Goal: Task Accomplishment & Management: Complete application form

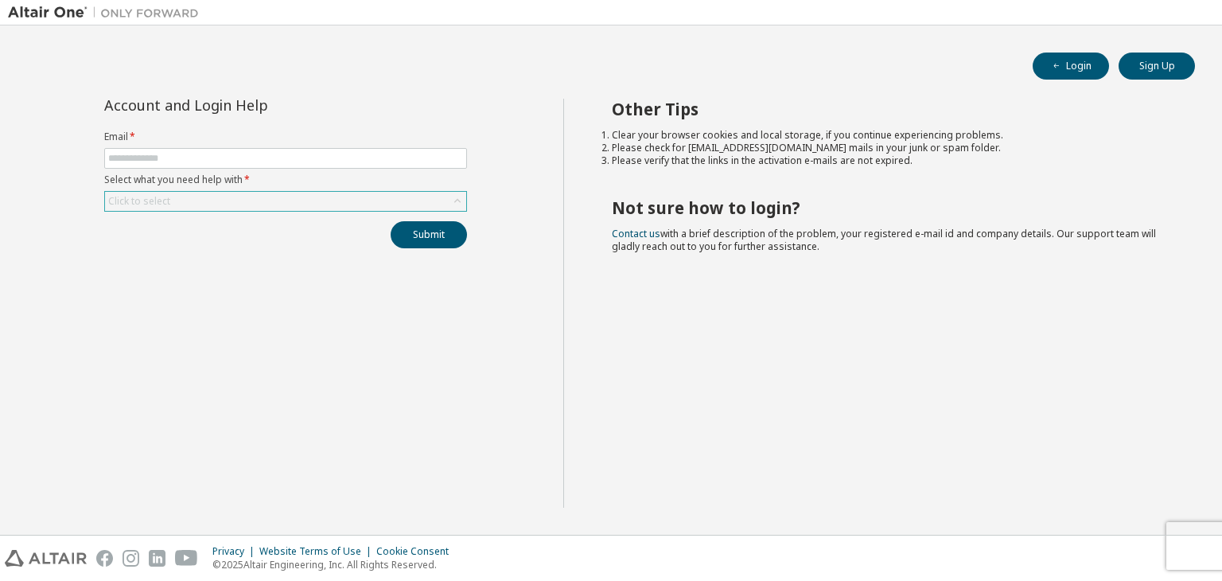
click at [301, 192] on div "Click to select" at bounding box center [285, 201] width 361 height 19
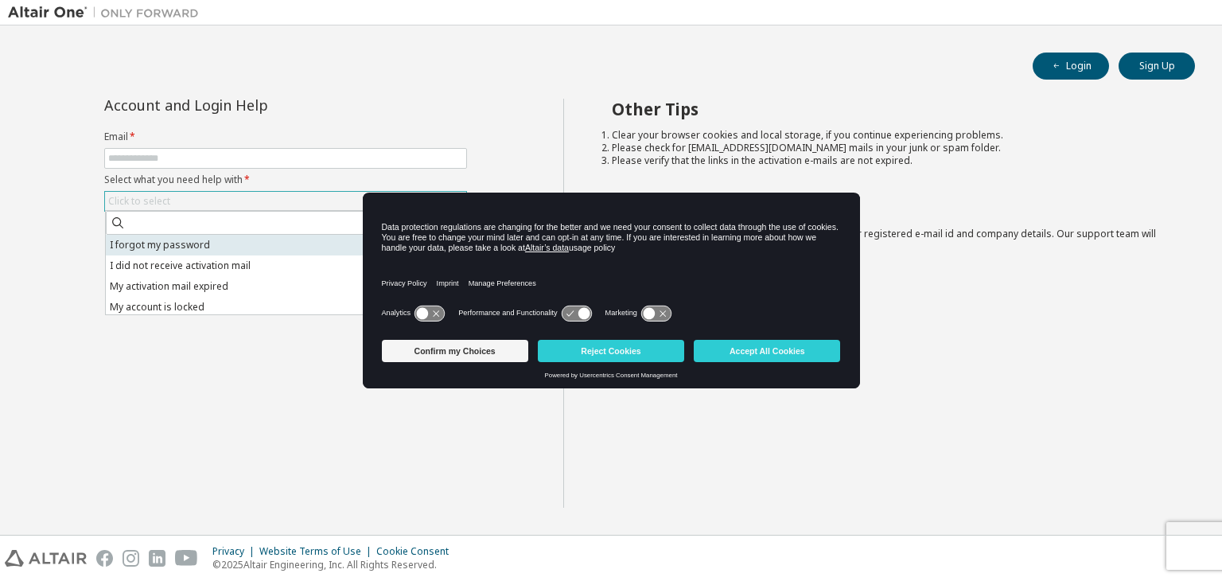
click at [280, 248] on li "I forgot my password" at bounding box center [285, 245] width 358 height 21
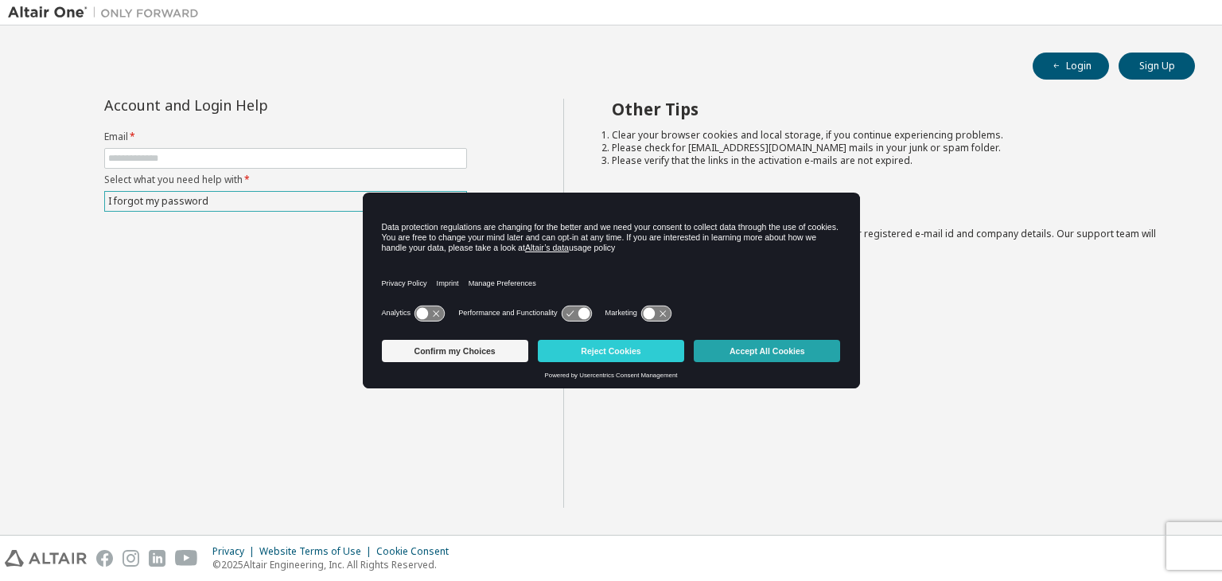
click at [729, 354] on button "Accept All Cookies" at bounding box center [767, 351] width 146 height 22
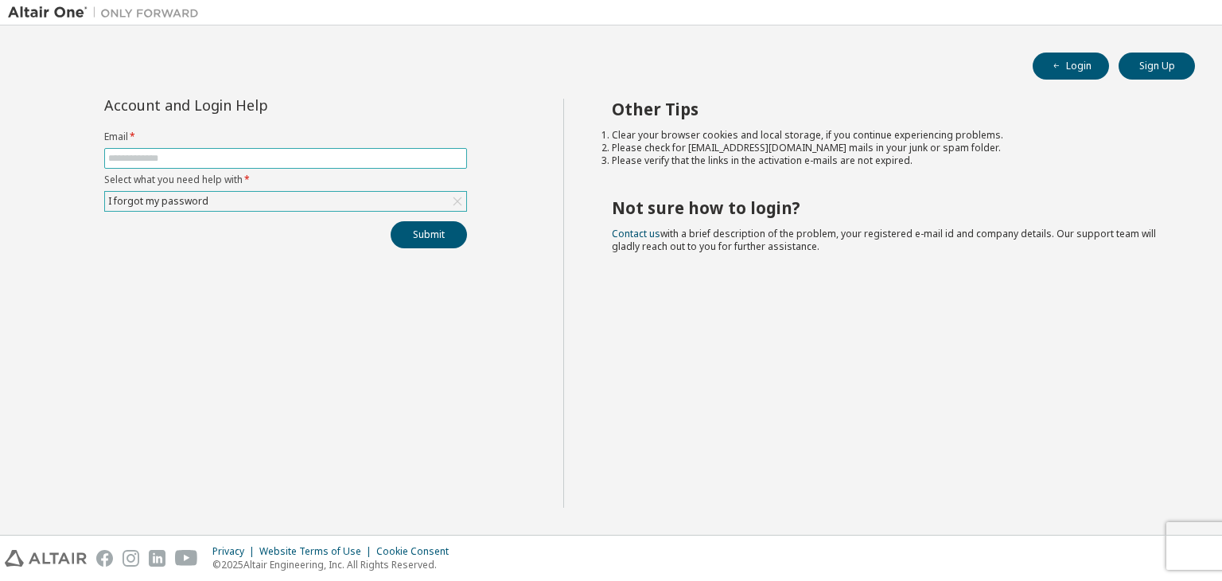
click at [290, 166] on span at bounding box center [285, 158] width 363 height 21
click at [288, 154] on input "text" at bounding box center [285, 158] width 355 height 13
type input "**********"
click at [396, 231] on button "Submit" at bounding box center [429, 234] width 76 height 27
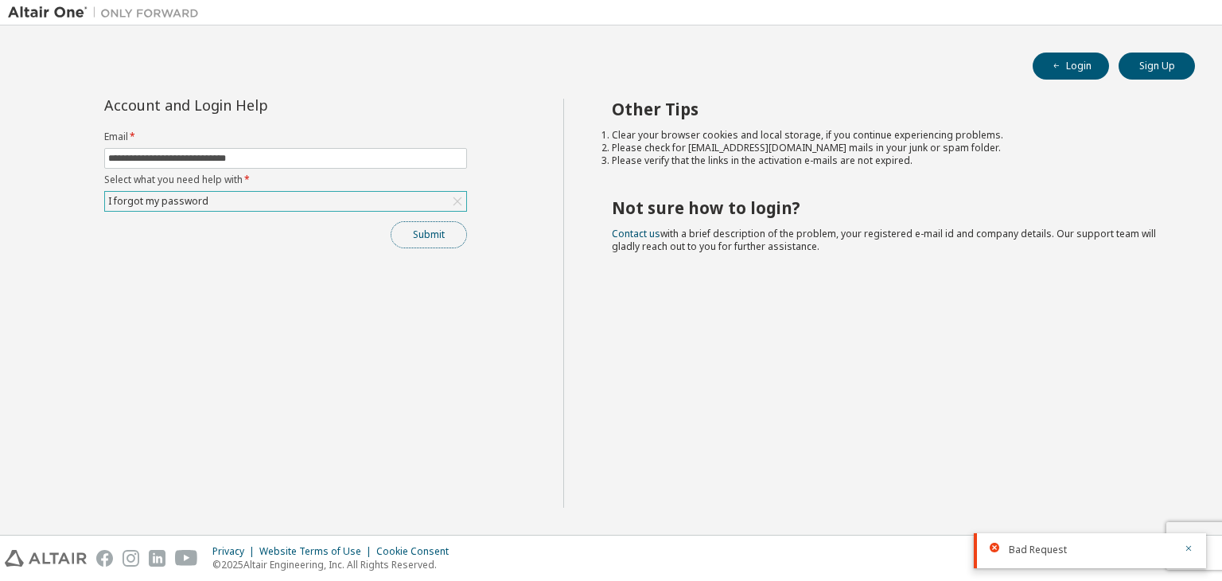
click at [414, 234] on button "Submit" at bounding box center [429, 234] width 76 height 27
click at [435, 233] on button "Submit" at bounding box center [429, 234] width 76 height 27
click at [447, 230] on button "Submit" at bounding box center [429, 234] width 76 height 27
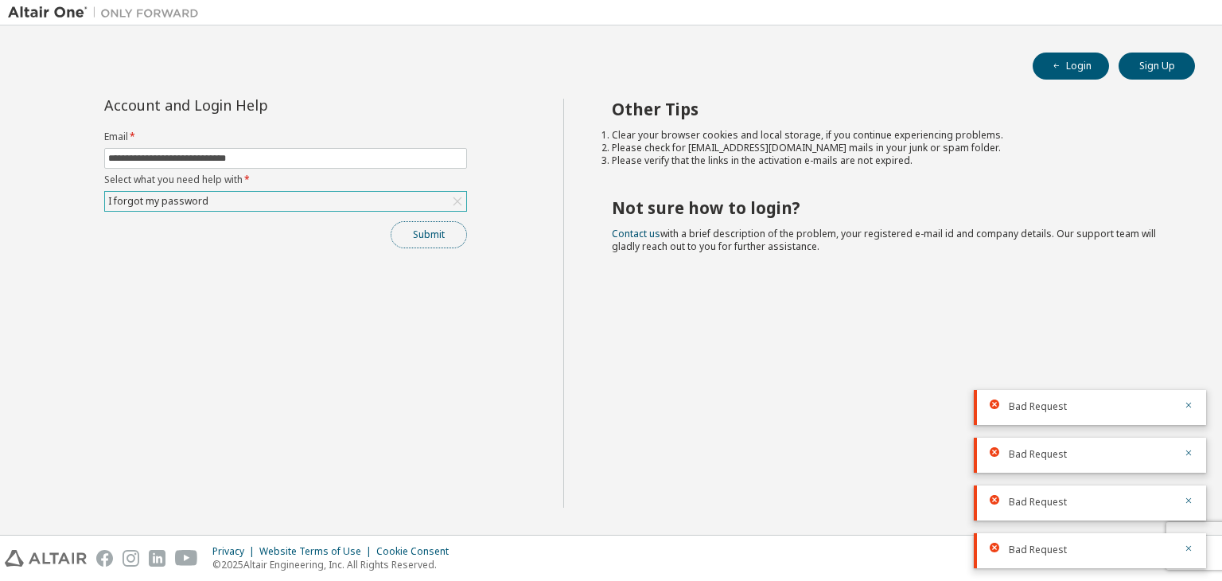
click at [443, 227] on button "Submit" at bounding box center [429, 234] width 76 height 27
click at [436, 233] on button "Submit" at bounding box center [429, 234] width 76 height 27
drag, startPoint x: 435, startPoint y: 233, endPoint x: 452, endPoint y: 217, distance: 23.1
click at [434, 233] on button "Submit" at bounding box center [429, 234] width 76 height 27
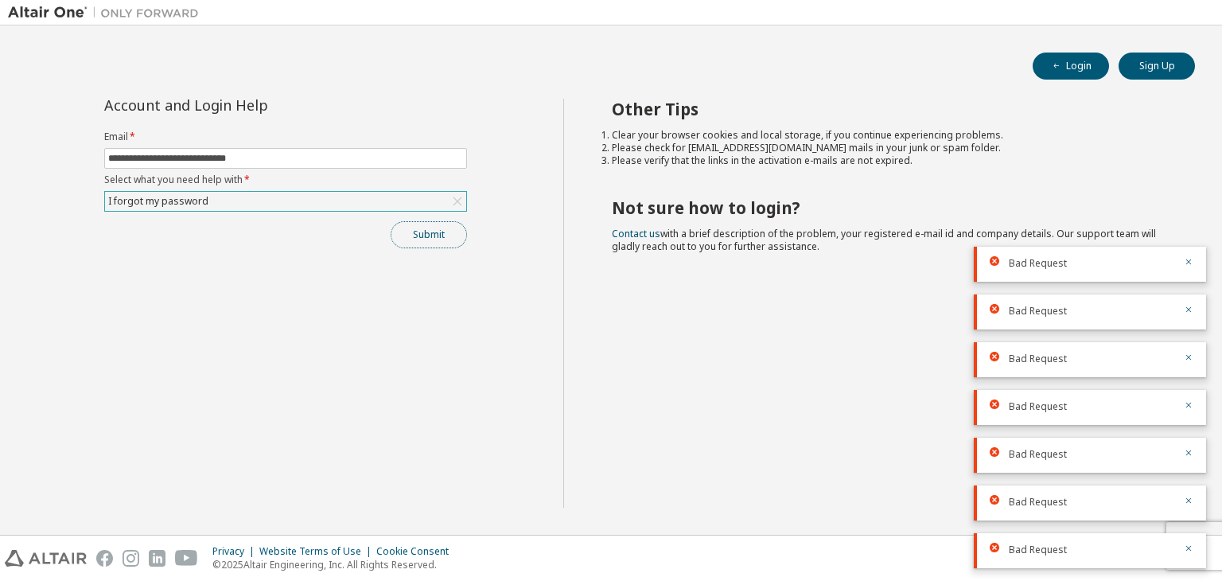
click at [445, 242] on button "Submit" at bounding box center [429, 234] width 76 height 27
click at [448, 235] on button "Submit" at bounding box center [429, 234] width 76 height 27
click at [445, 233] on button "Submit" at bounding box center [429, 234] width 76 height 27
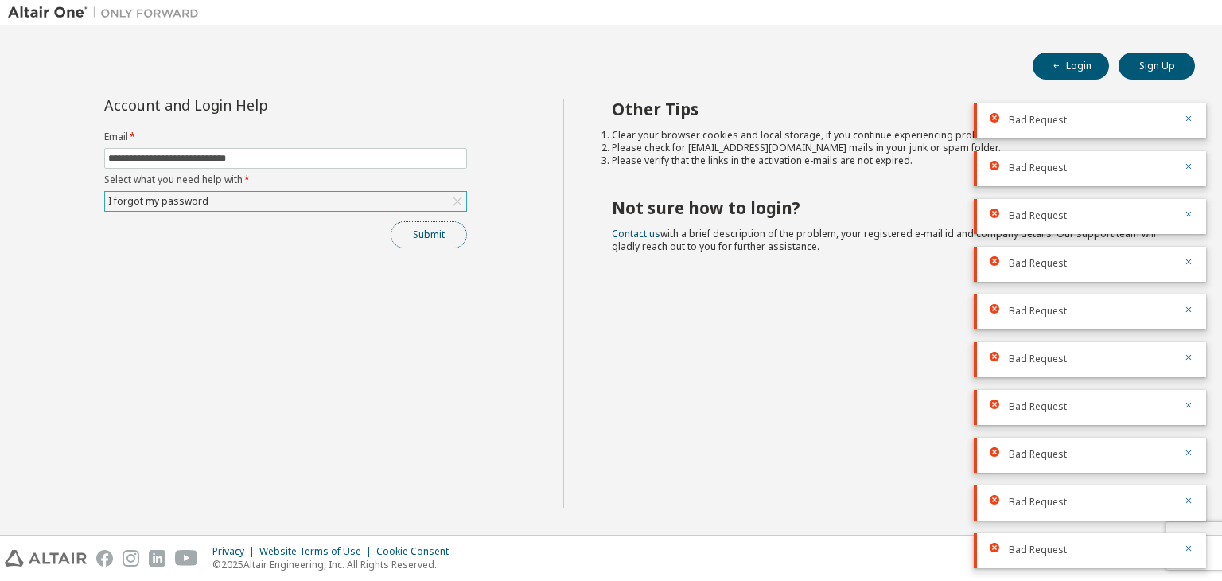
click at [439, 239] on button "Submit" at bounding box center [429, 234] width 76 height 27
click at [435, 240] on button "Submit" at bounding box center [429, 234] width 76 height 27
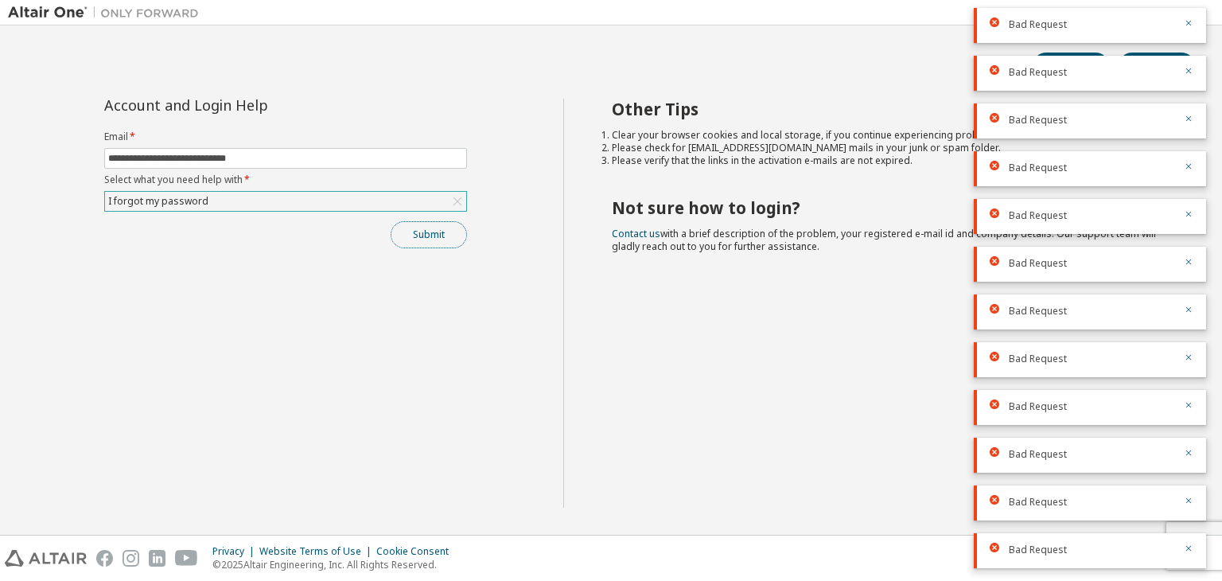
click at [465, 231] on button "Submit" at bounding box center [429, 234] width 76 height 27
click at [461, 246] on div "Submit" at bounding box center [285, 234] width 363 height 27
click at [452, 235] on button "Submit" at bounding box center [429, 234] width 76 height 27
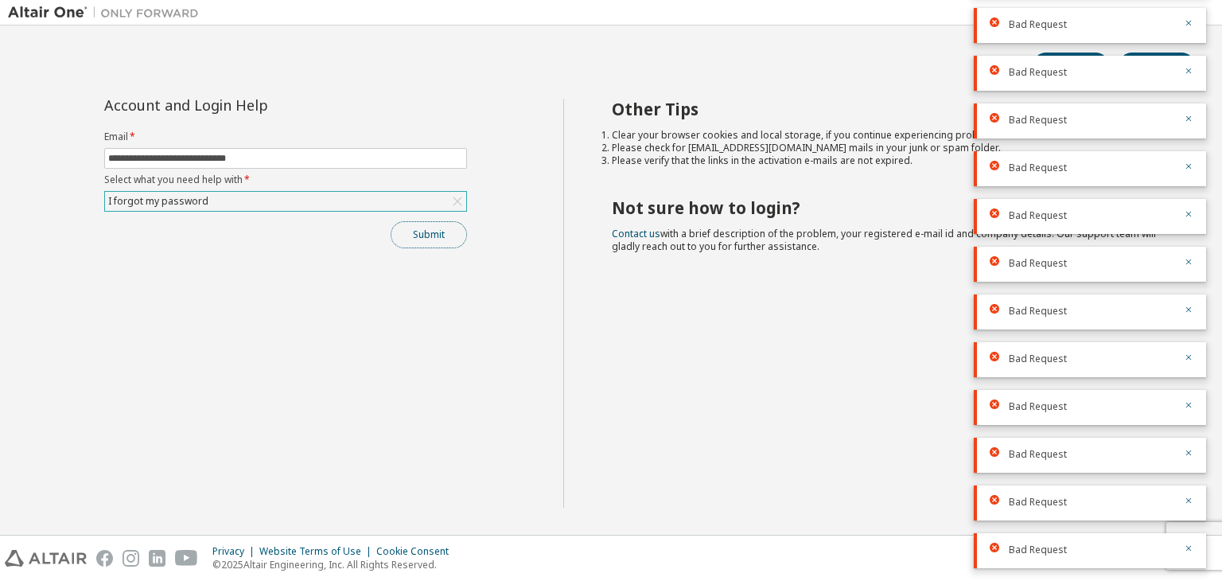
click at [452, 235] on button "Submit" at bounding box center [429, 234] width 76 height 27
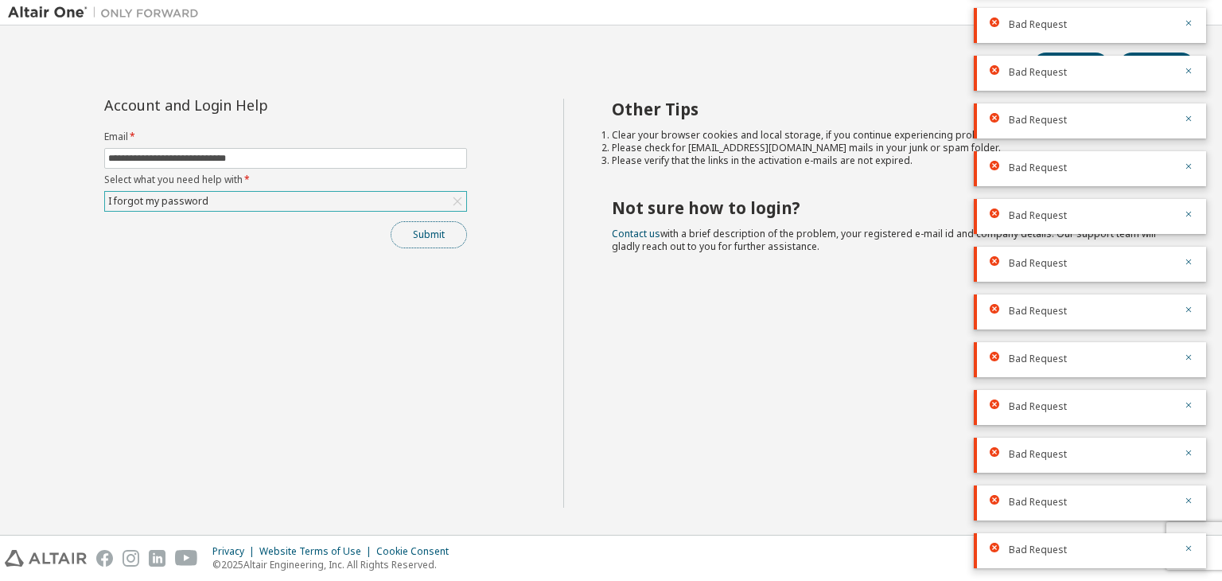
click at [442, 227] on button "Submit" at bounding box center [429, 234] width 76 height 27
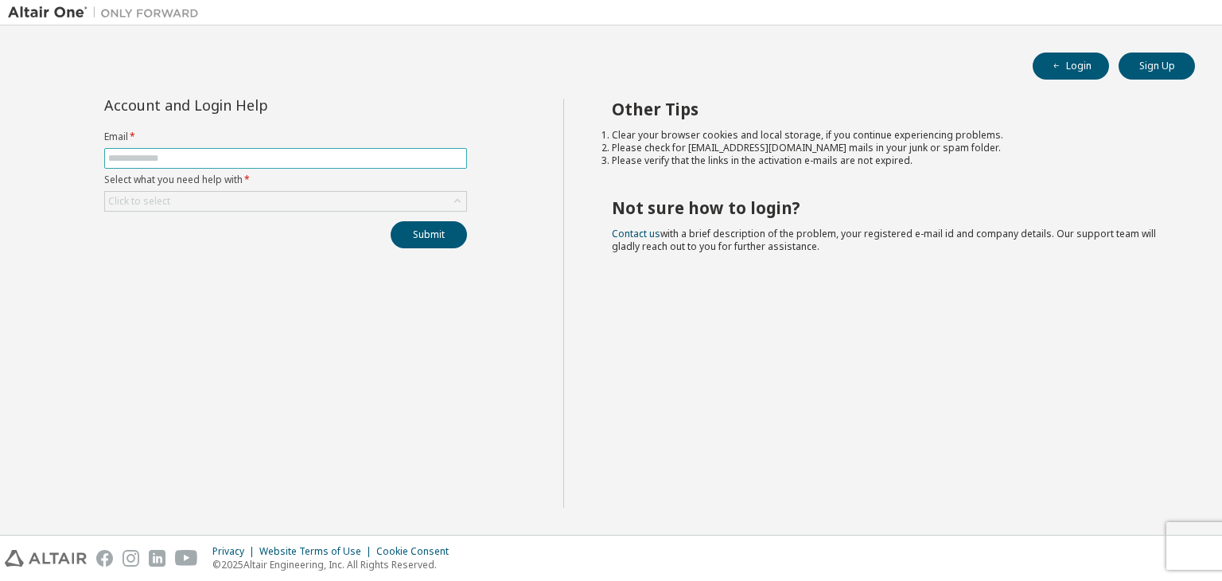
click at [401, 160] on input "text" at bounding box center [285, 158] width 355 height 13
type input "**********"
click at [351, 205] on div "Click to select" at bounding box center [285, 201] width 361 height 19
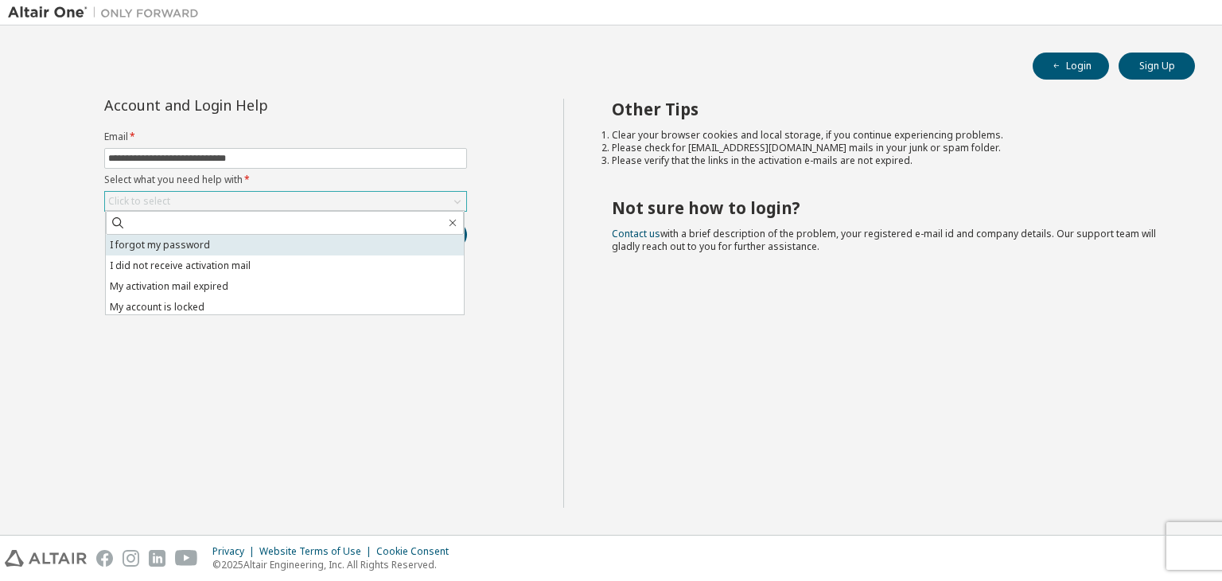
click at [369, 251] on li "I forgot my password" at bounding box center [285, 245] width 358 height 21
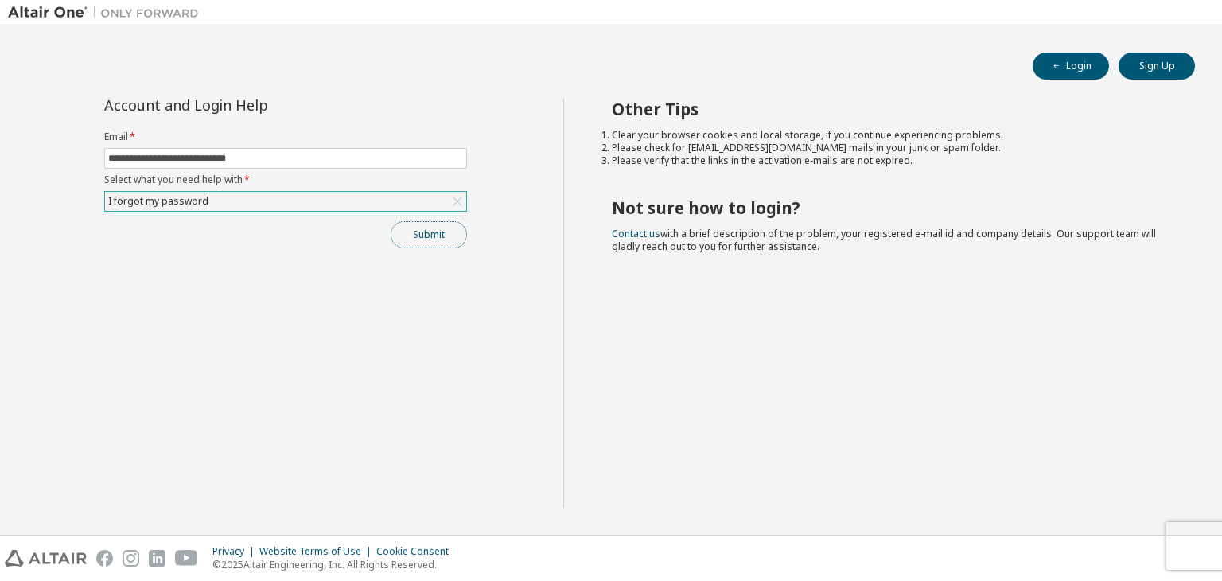
click at [442, 233] on button "Submit" at bounding box center [429, 234] width 76 height 27
click at [400, 232] on button "Submit" at bounding box center [429, 234] width 76 height 27
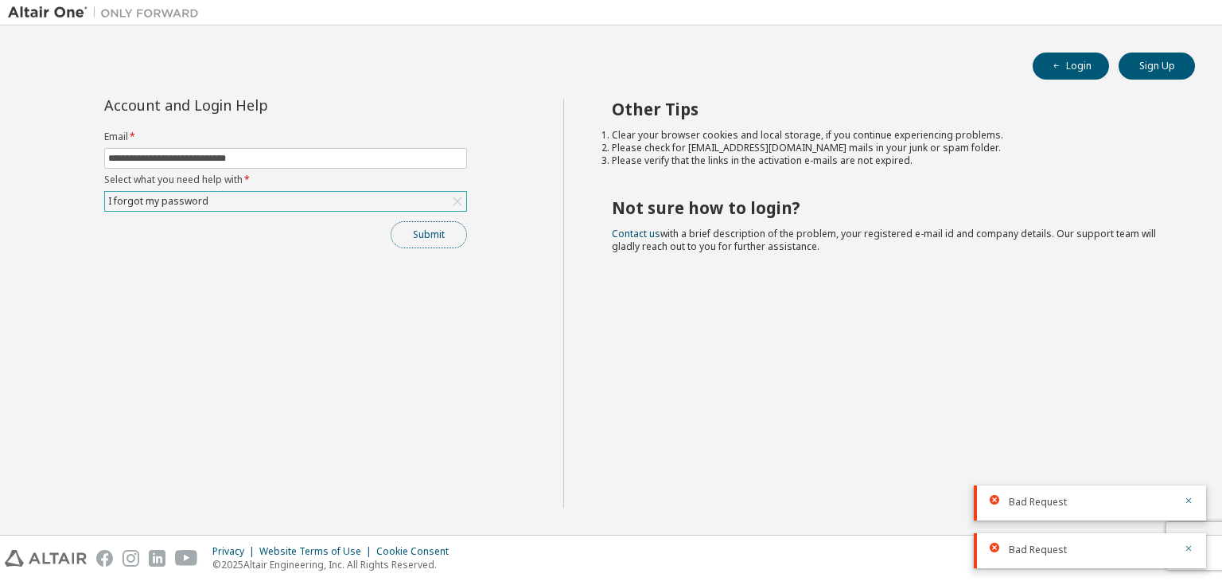
click at [400, 232] on button "Submit" at bounding box center [429, 234] width 76 height 27
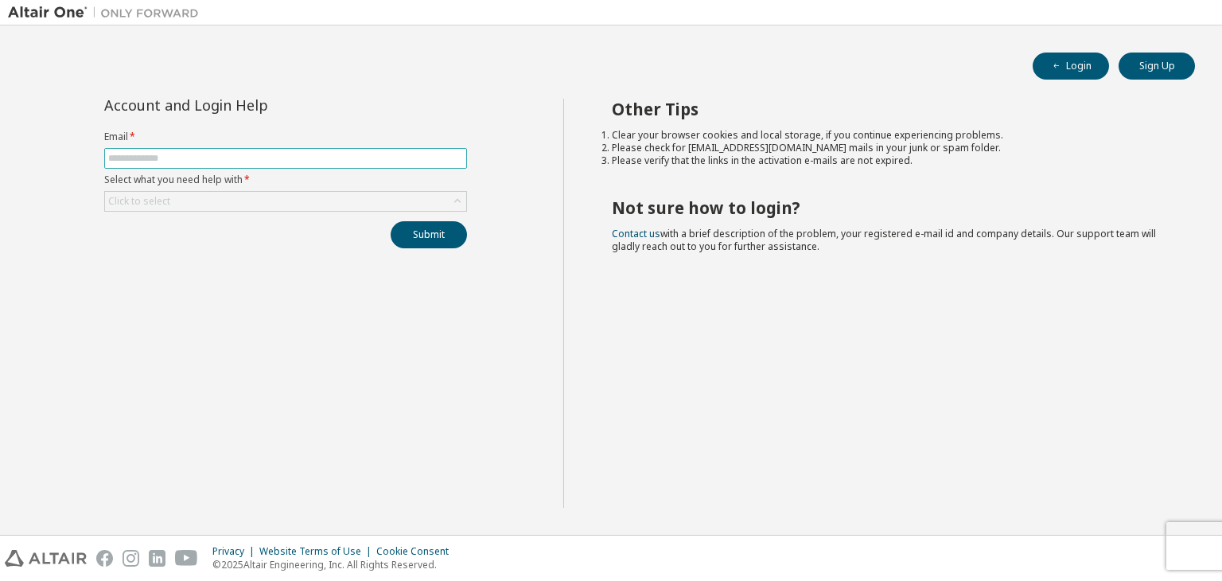
click at [356, 161] on input "text" at bounding box center [285, 158] width 355 height 13
type input "**********"
click at [335, 201] on div "Click to select" at bounding box center [285, 201] width 361 height 19
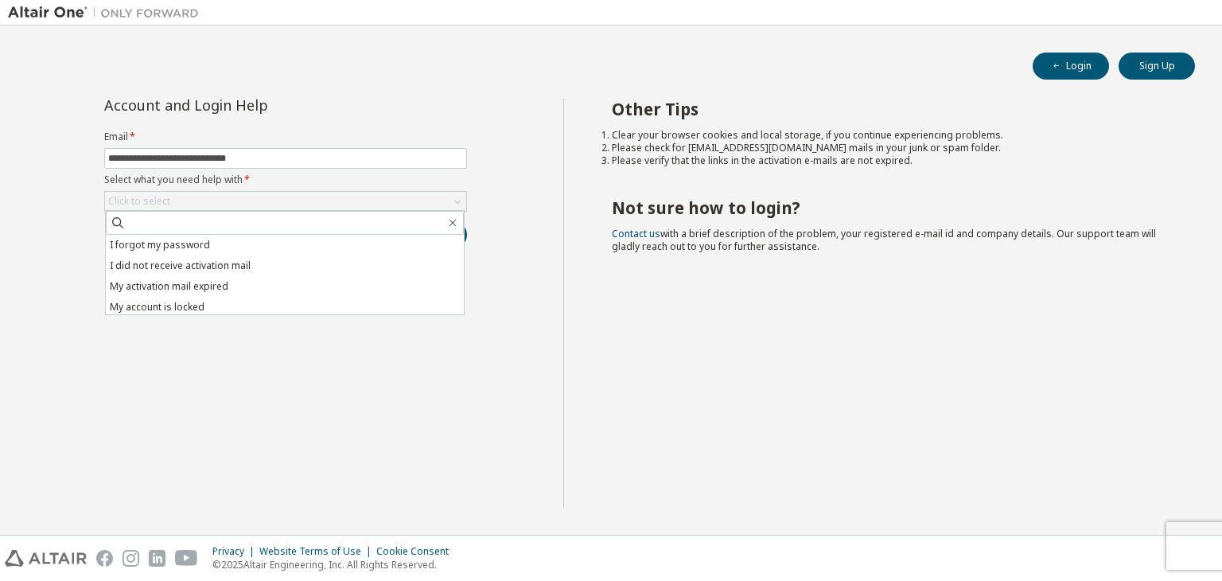
click at [327, 238] on li "I forgot my password" at bounding box center [285, 245] width 358 height 21
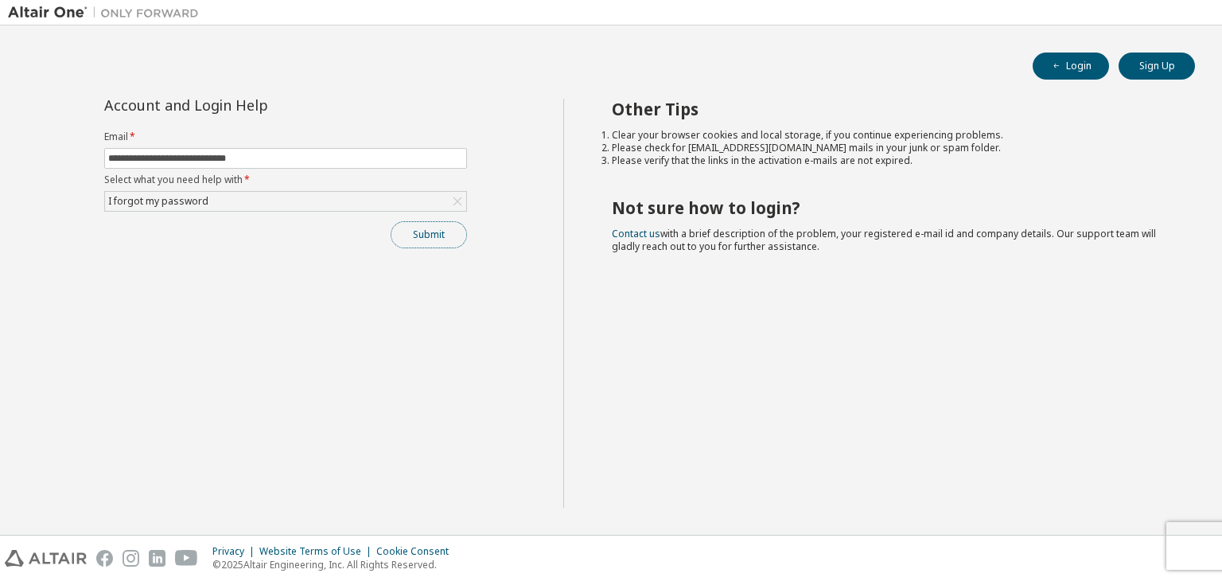
click at [449, 245] on button "Submit" at bounding box center [429, 234] width 76 height 27
click at [1188, 548] on icon "button" at bounding box center [1189, 549] width 6 height 6
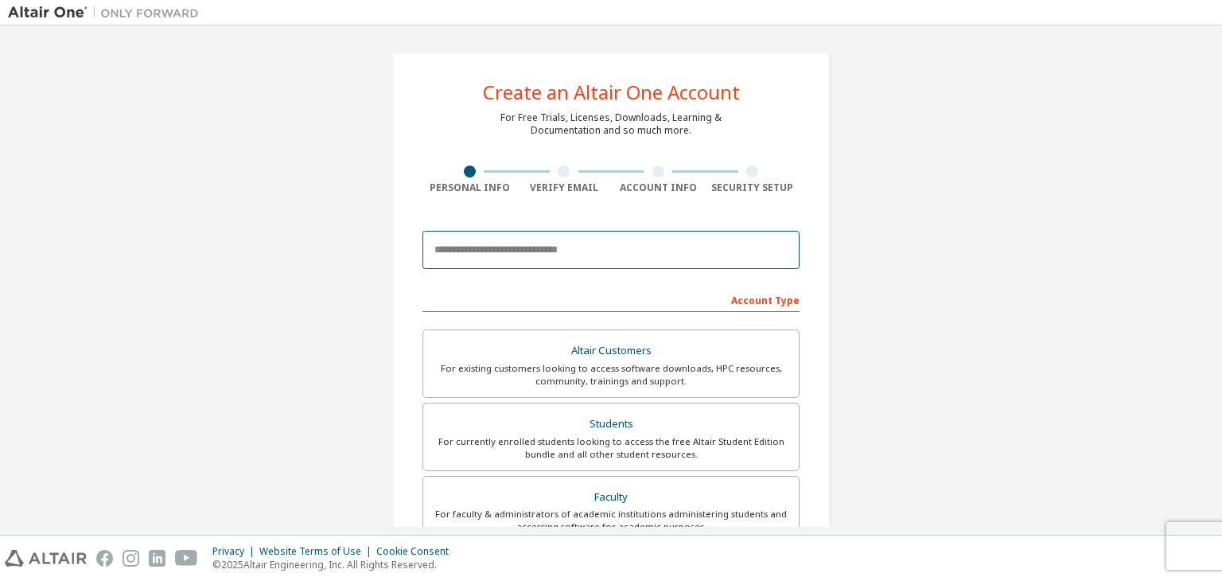
click at [549, 246] on input "email" at bounding box center [610, 250] width 377 height 38
type input "**********"
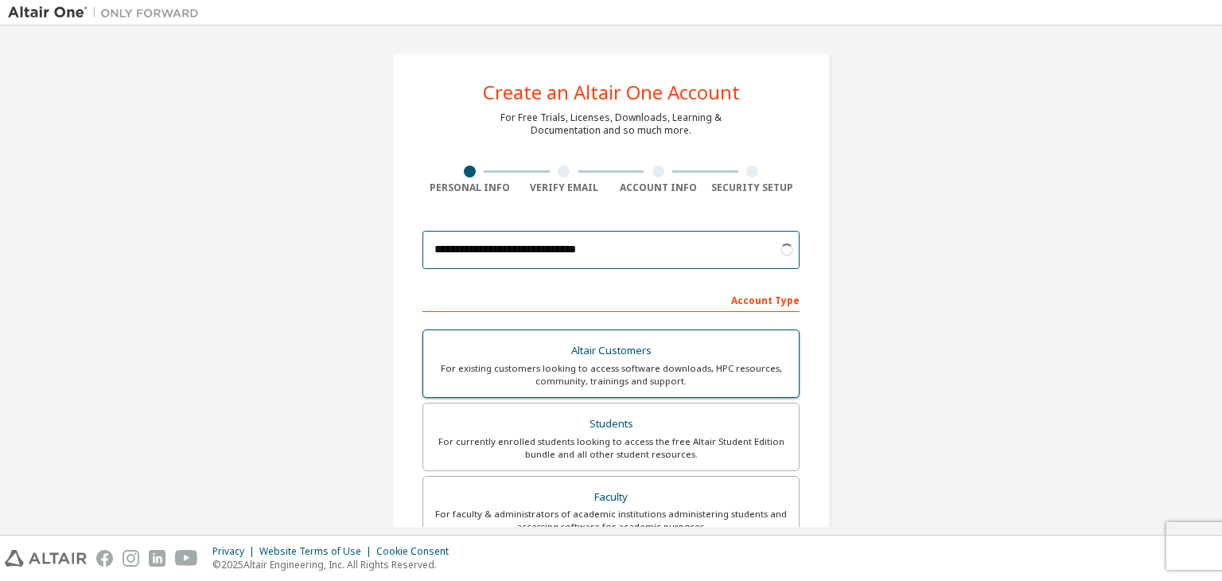
scroll to position [159, 0]
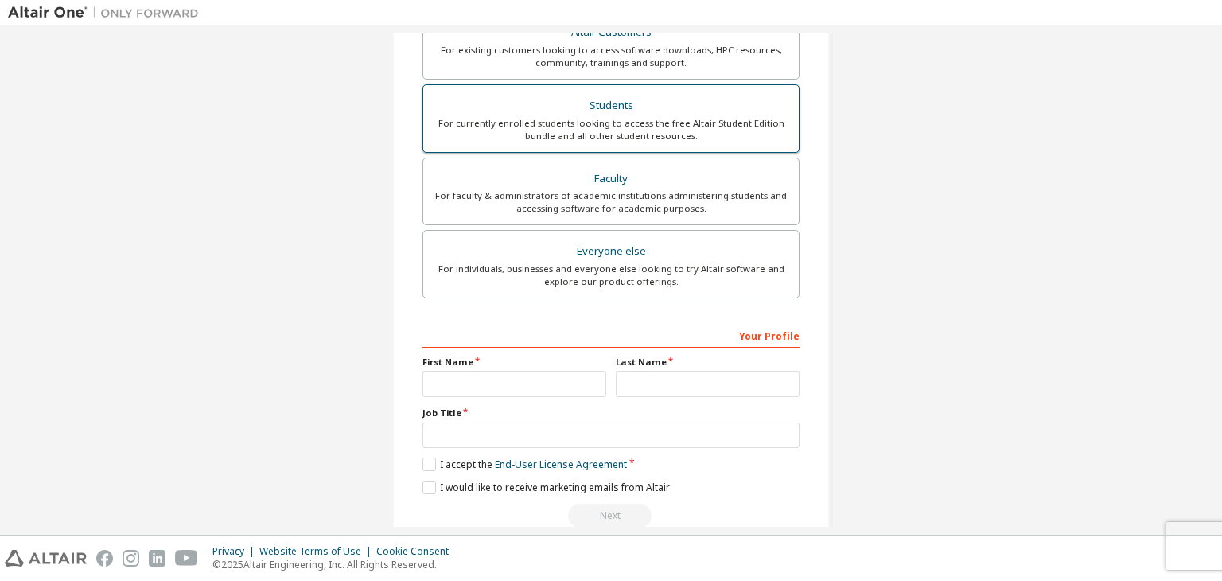
click at [612, 120] on div "For currently enrolled students looking to access the free Altair Student Editi…" at bounding box center [611, 129] width 356 height 25
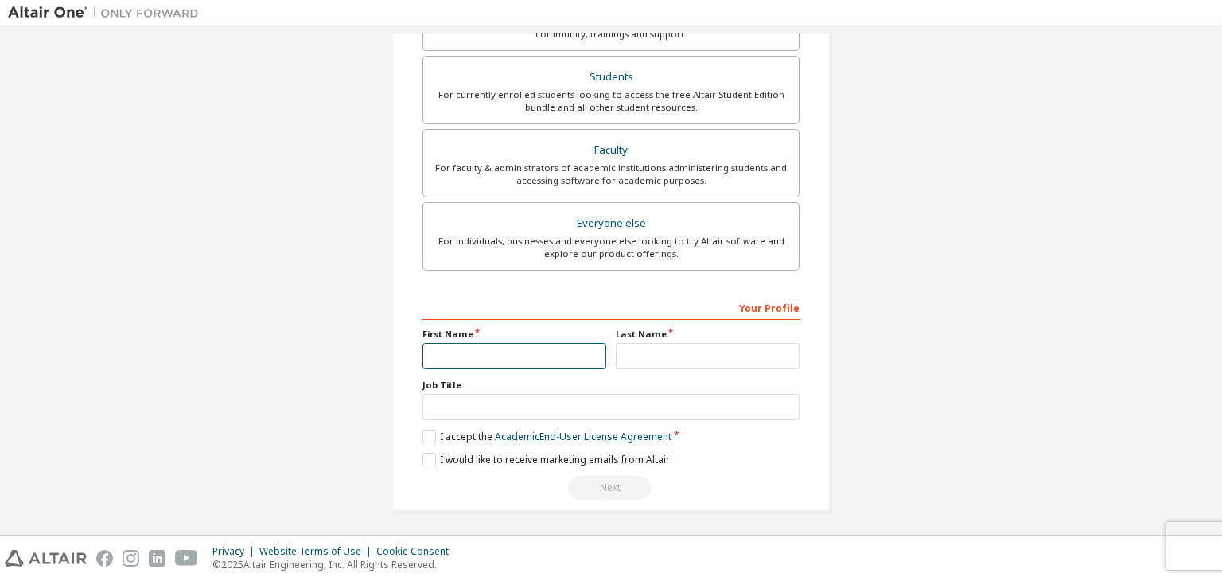
click at [435, 347] on input "text" at bounding box center [514, 356] width 184 height 26
type input "**********"
click at [660, 373] on div "**********" at bounding box center [610, 397] width 377 height 206
click at [649, 358] on input "text" at bounding box center [708, 356] width 184 height 26
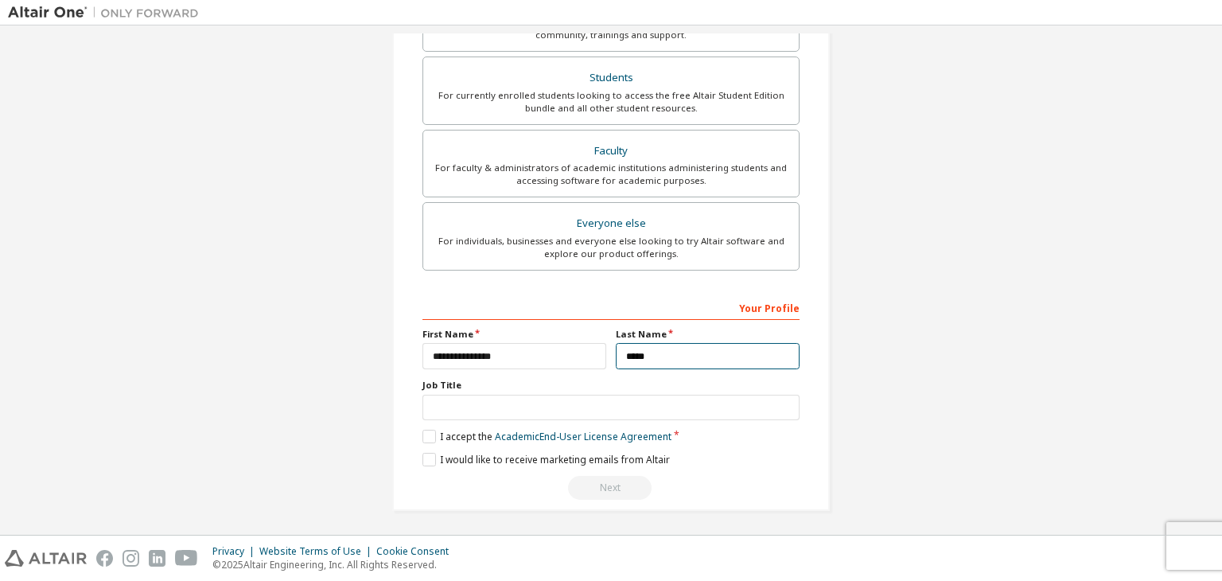
type input "*****"
click at [655, 413] on input "text" at bounding box center [610, 408] width 377 height 26
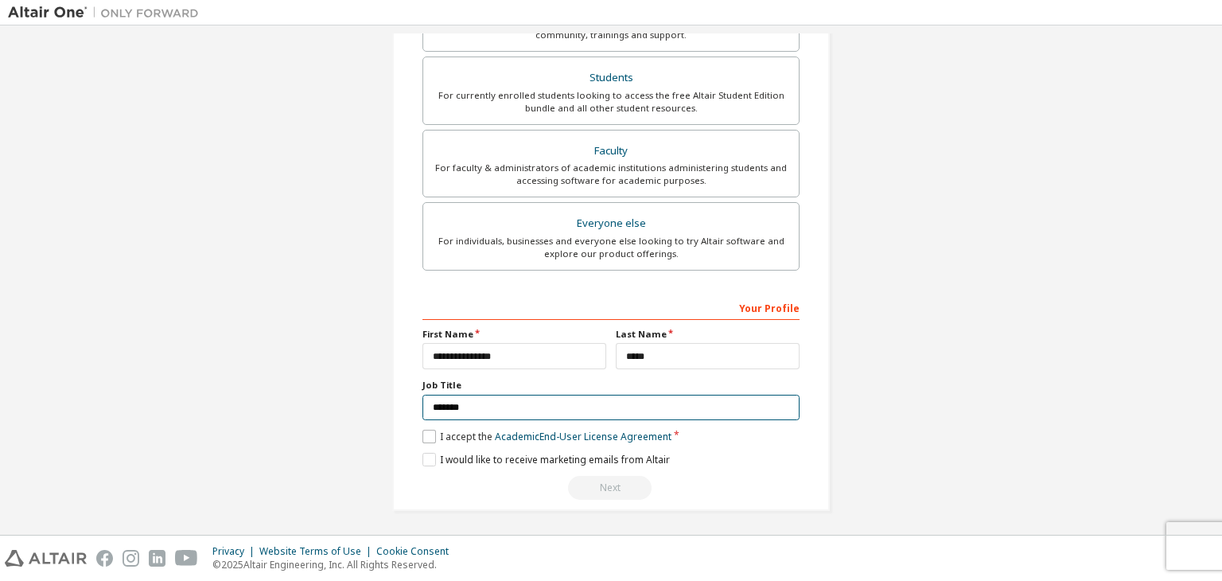
type input "*******"
click at [423, 426] on div "**********" at bounding box center [610, 397] width 377 height 206
click at [425, 453] on label "I would like to receive marketing emails from Altair" at bounding box center [545, 460] width 247 height 14
click at [426, 433] on label "I accept the Academic End-User License Agreement" at bounding box center [546, 437] width 249 height 14
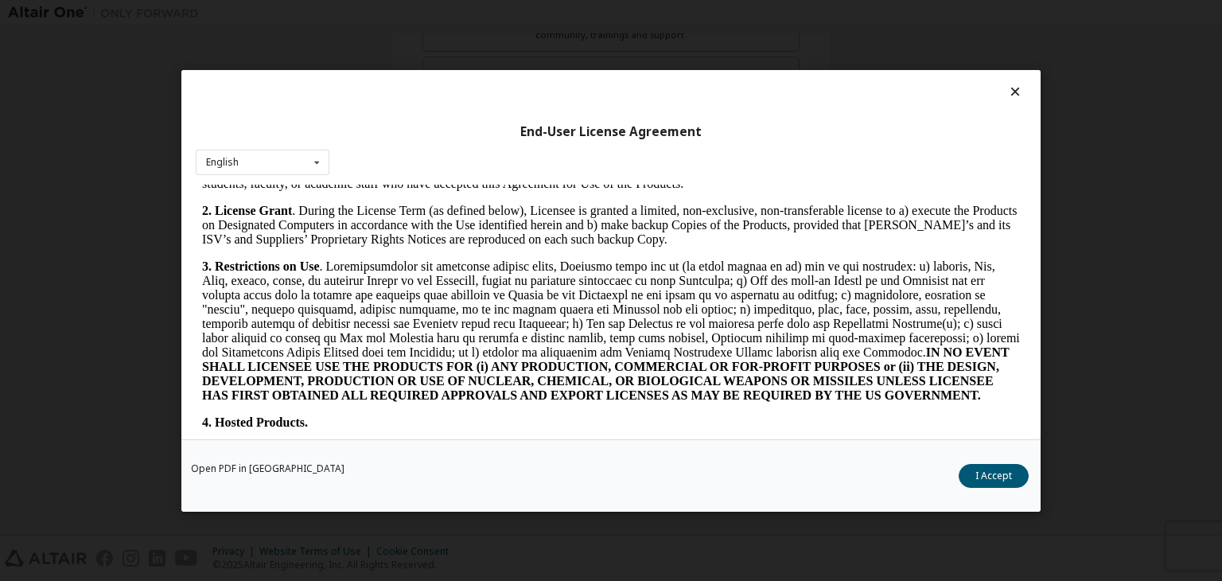
scroll to position [1432, 0]
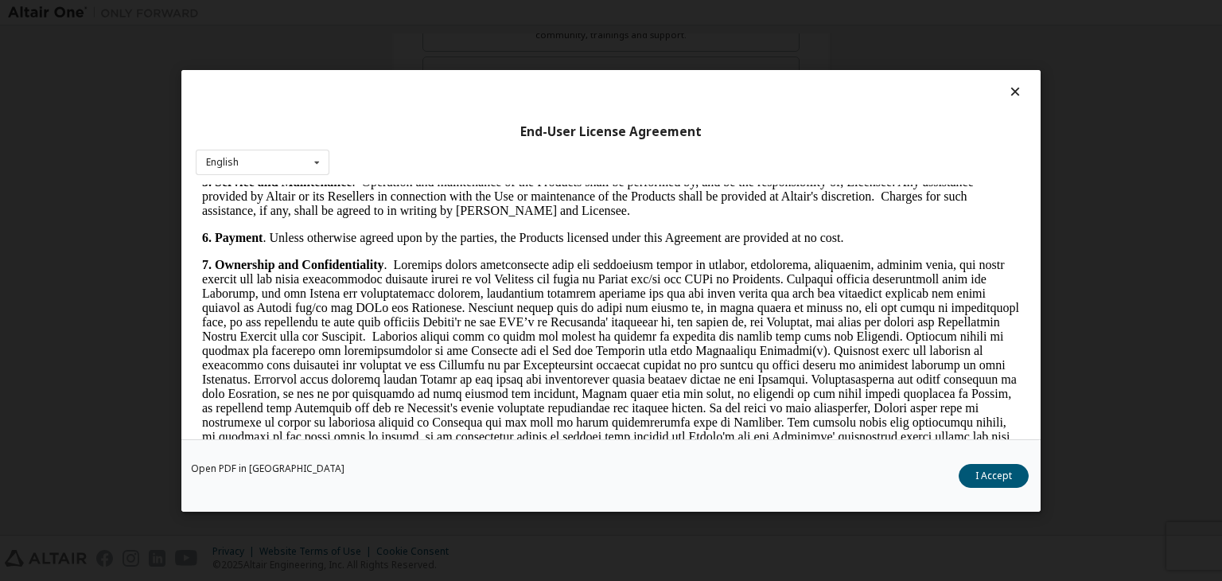
click at [969, 465] on button "I Accept" at bounding box center [993, 476] width 70 height 24
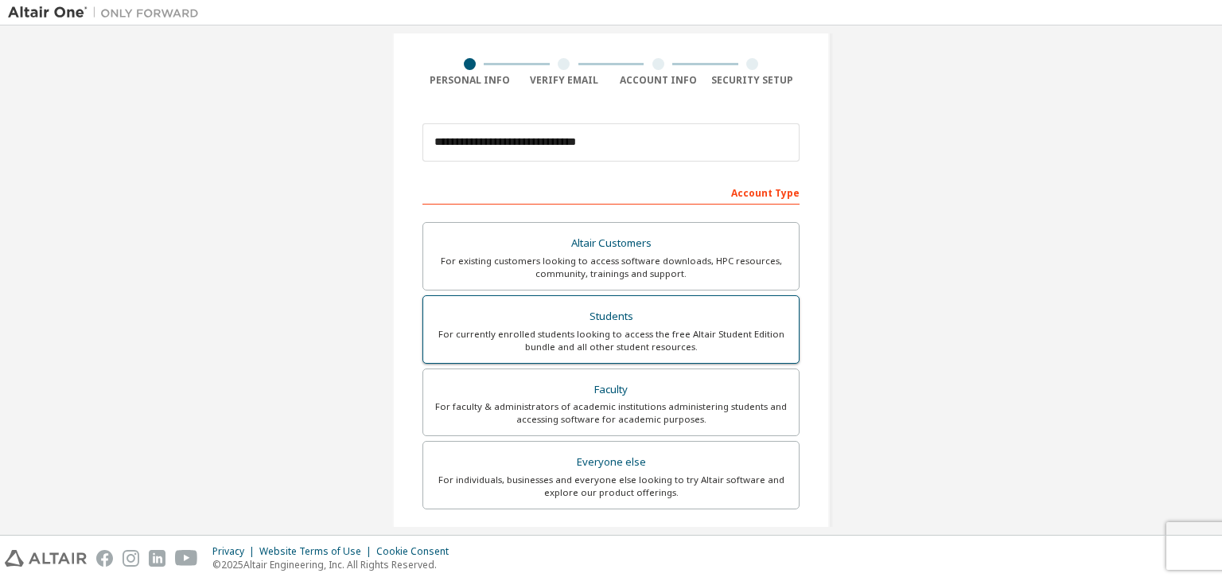
scroll to position [346, 0]
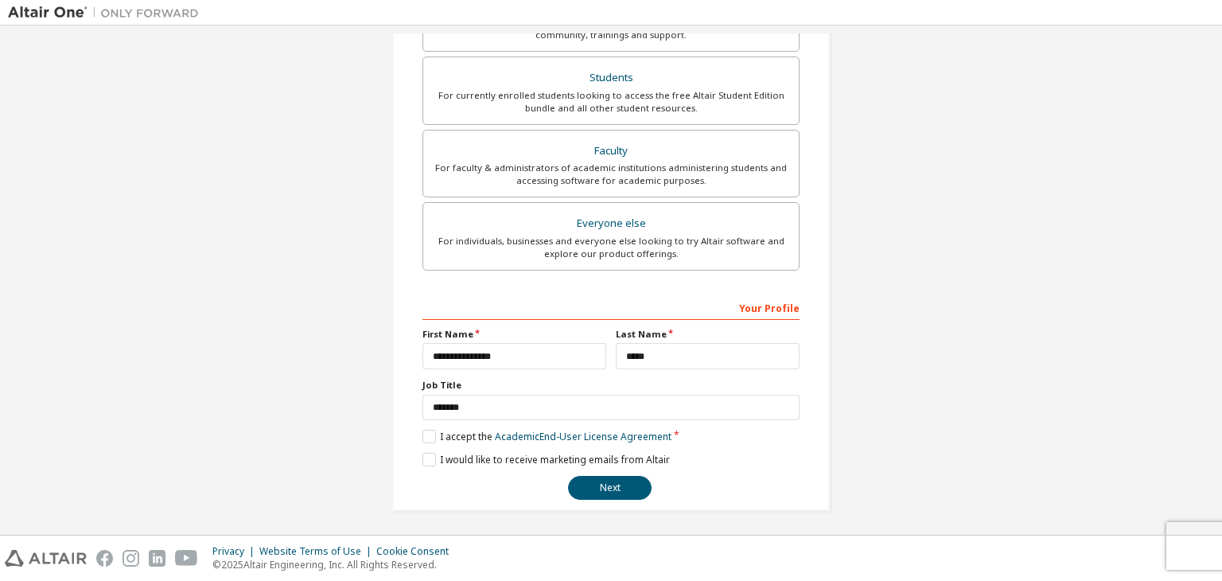
click at [586, 468] on div "**********" at bounding box center [610, 397] width 377 height 206
click at [586, 478] on button "Next" at bounding box center [610, 488] width 84 height 24
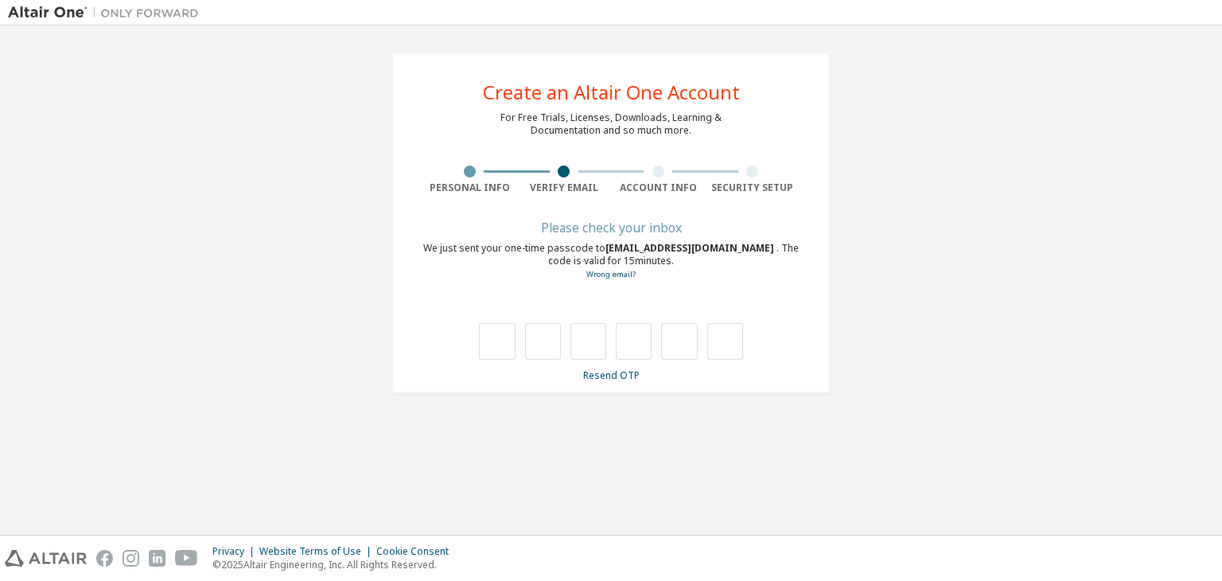
scroll to position [0, 0]
type input "*"
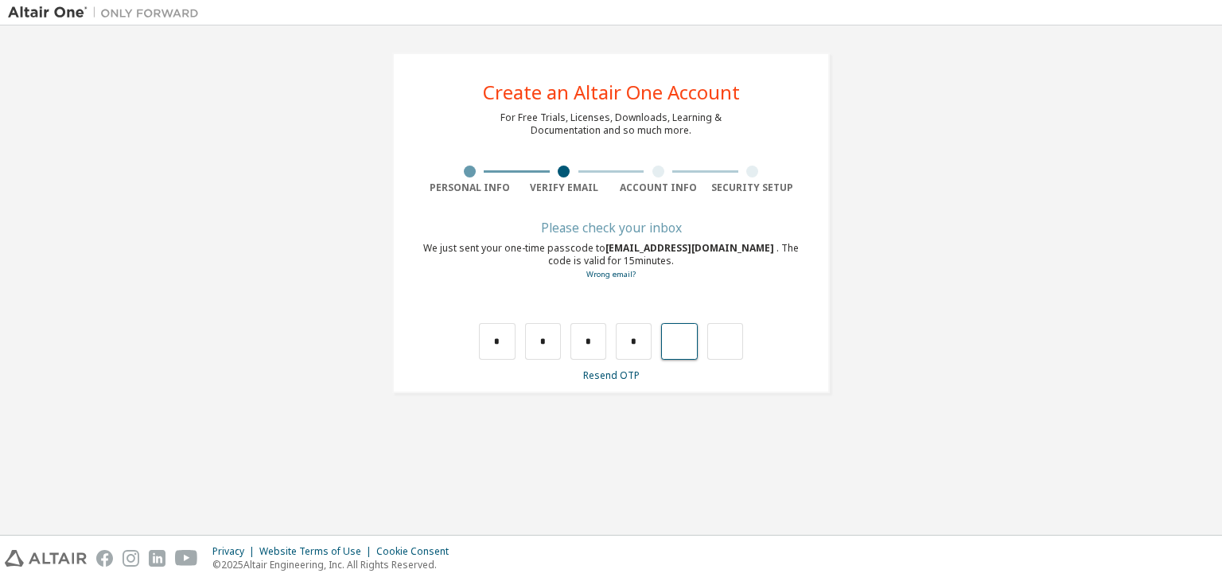
type input "*"
